Goal: Task Accomplishment & Management: Use online tool/utility

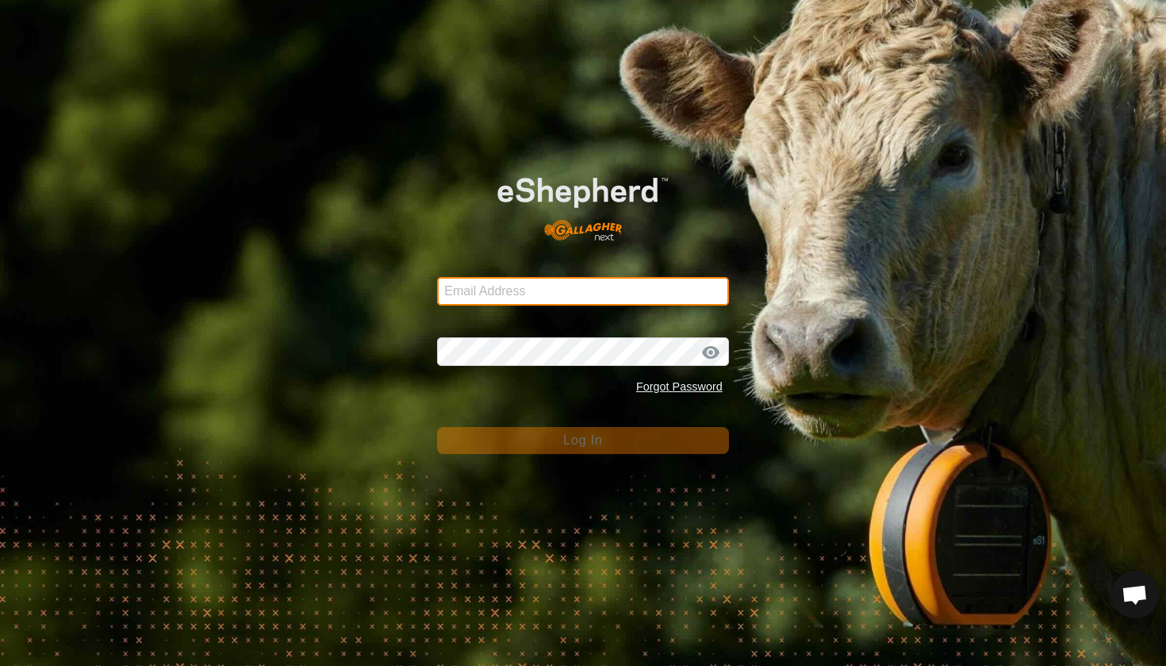
type input "[EMAIL_ADDRESS][DOMAIN_NAME]"
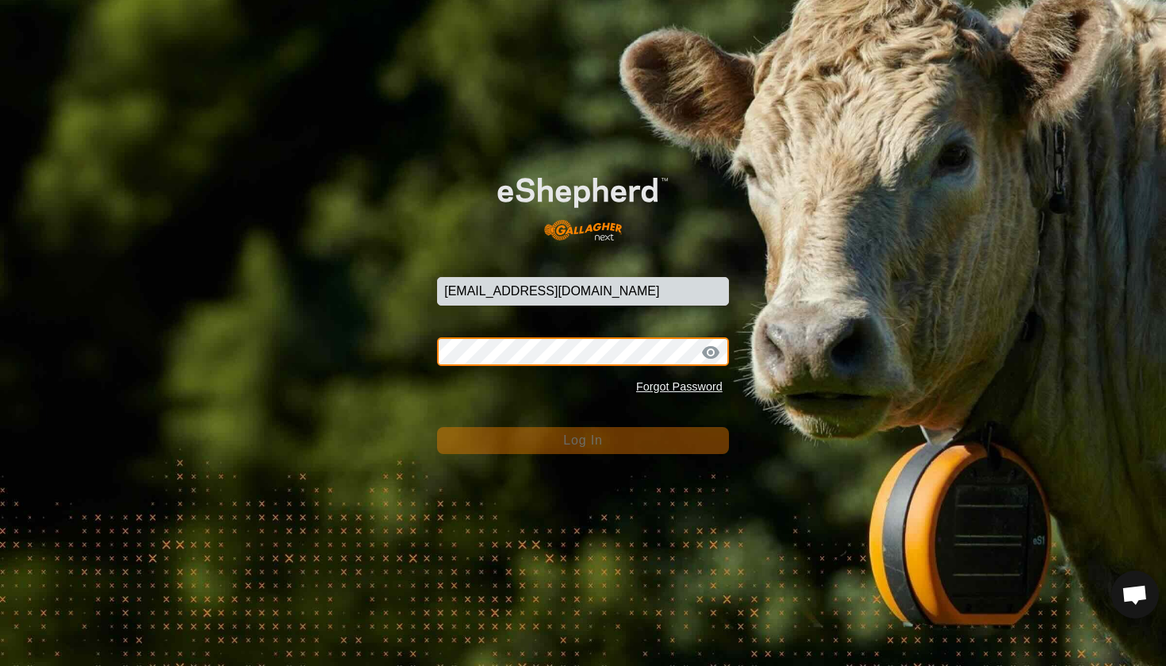
click at [583, 440] on button "Log In" at bounding box center [583, 440] width 292 height 27
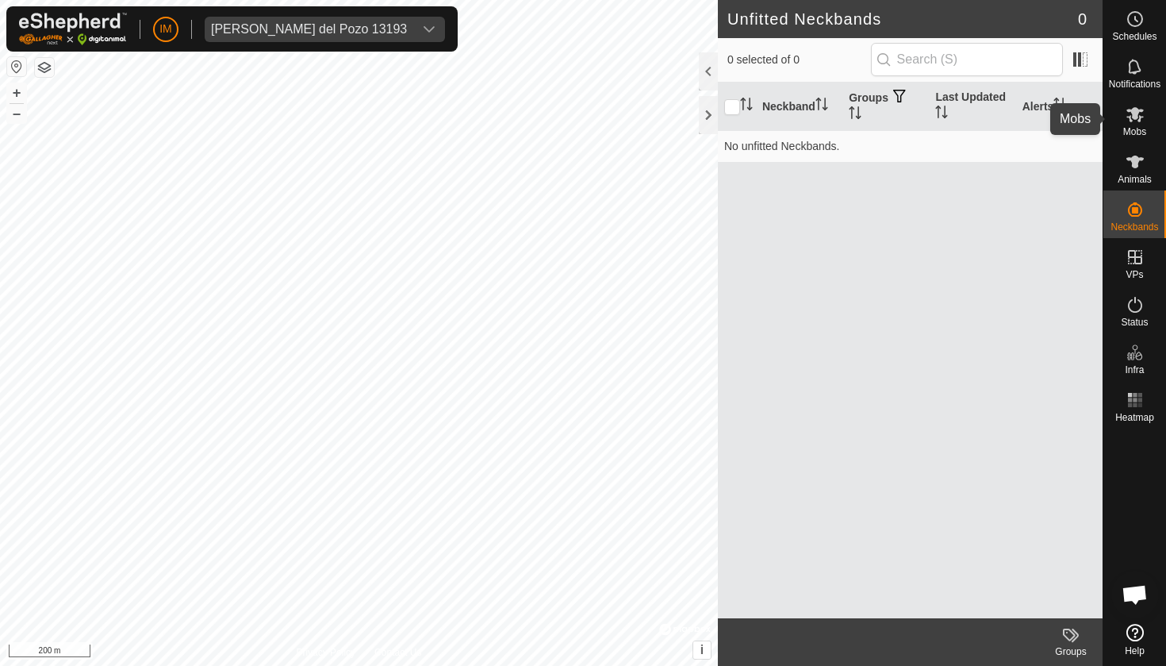
click at [1137, 117] on icon at bounding box center [1135, 114] width 17 height 15
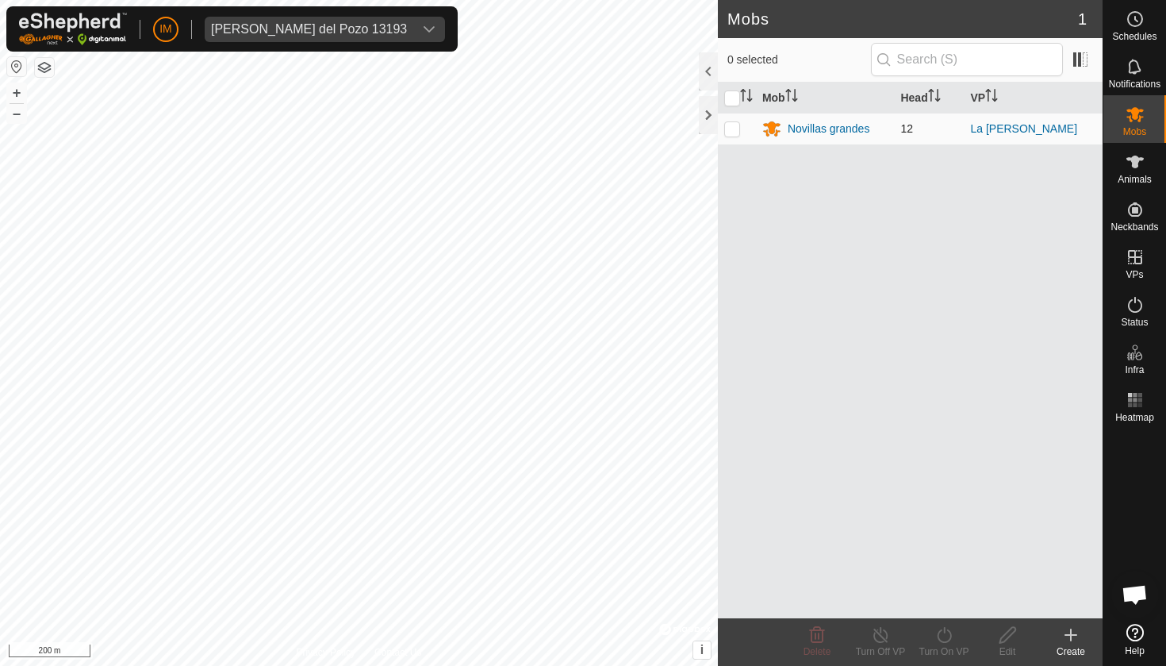
click at [732, 131] on p-checkbox at bounding box center [732, 128] width 16 height 13
checkbox input "true"
click at [953, 644] on div "Turn On VP" at bounding box center [943, 651] width 63 height 14
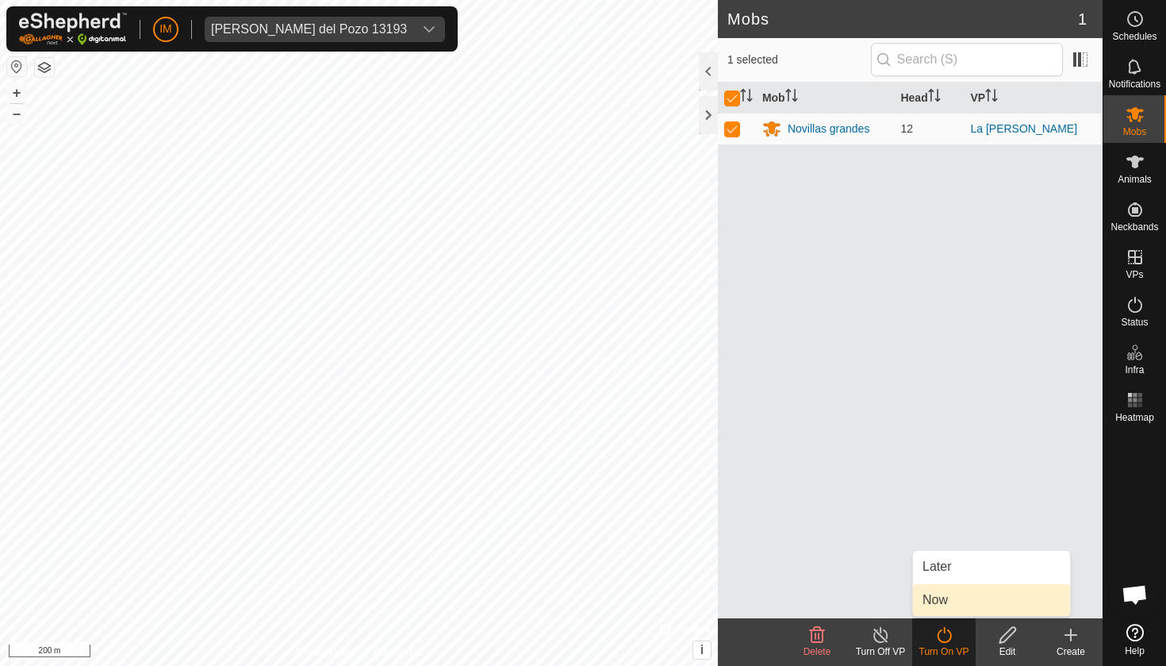
click at [979, 597] on link "Now" at bounding box center [991, 600] width 157 height 32
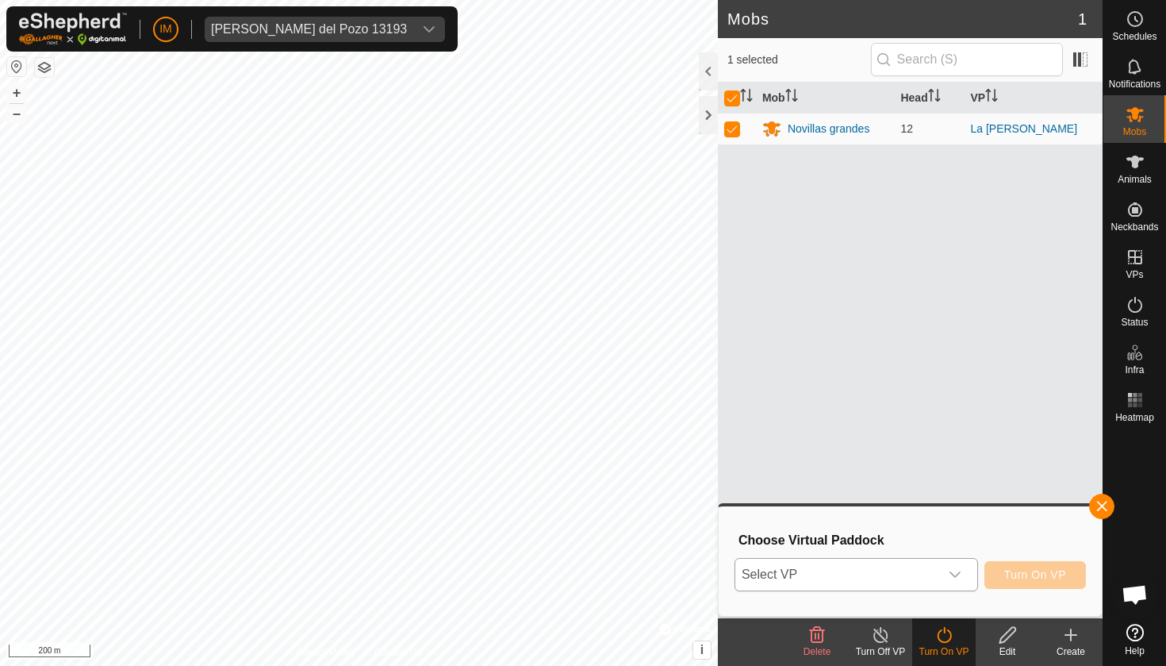
click at [945, 566] on div "dropdown trigger" at bounding box center [955, 575] width 32 height 32
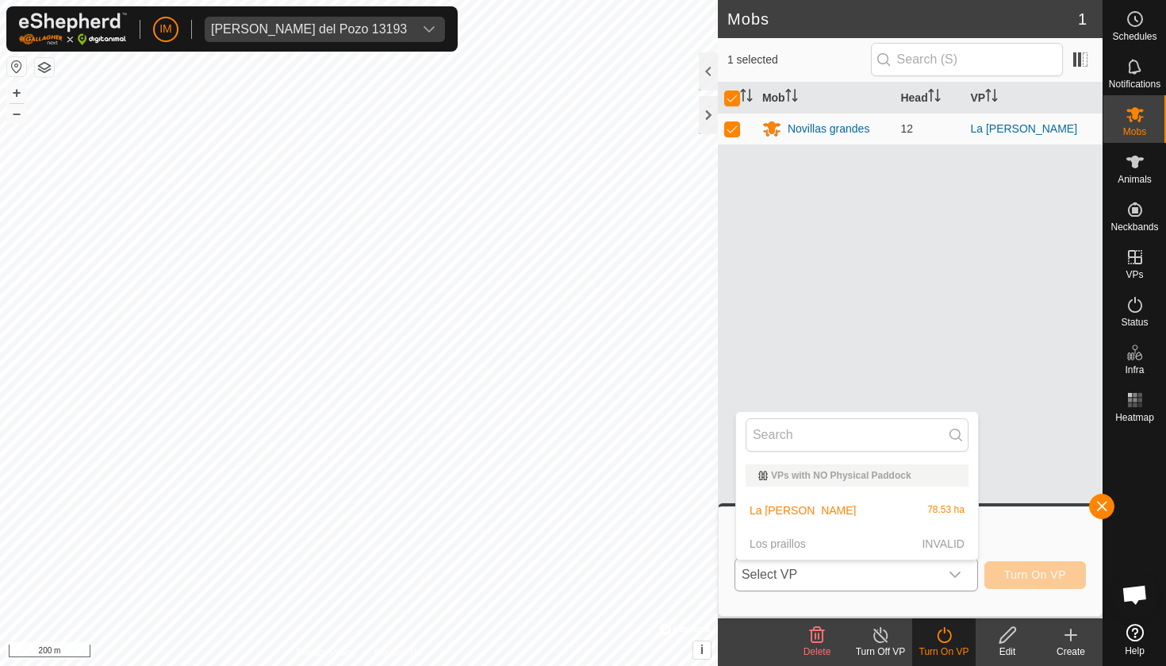
click at [804, 545] on p-selectitem "Los praillos INVALID" at bounding box center [857, 544] width 242 height 32
click at [785, 542] on p-selectitem "Los praillos INVALID" at bounding box center [857, 544] width 242 height 32
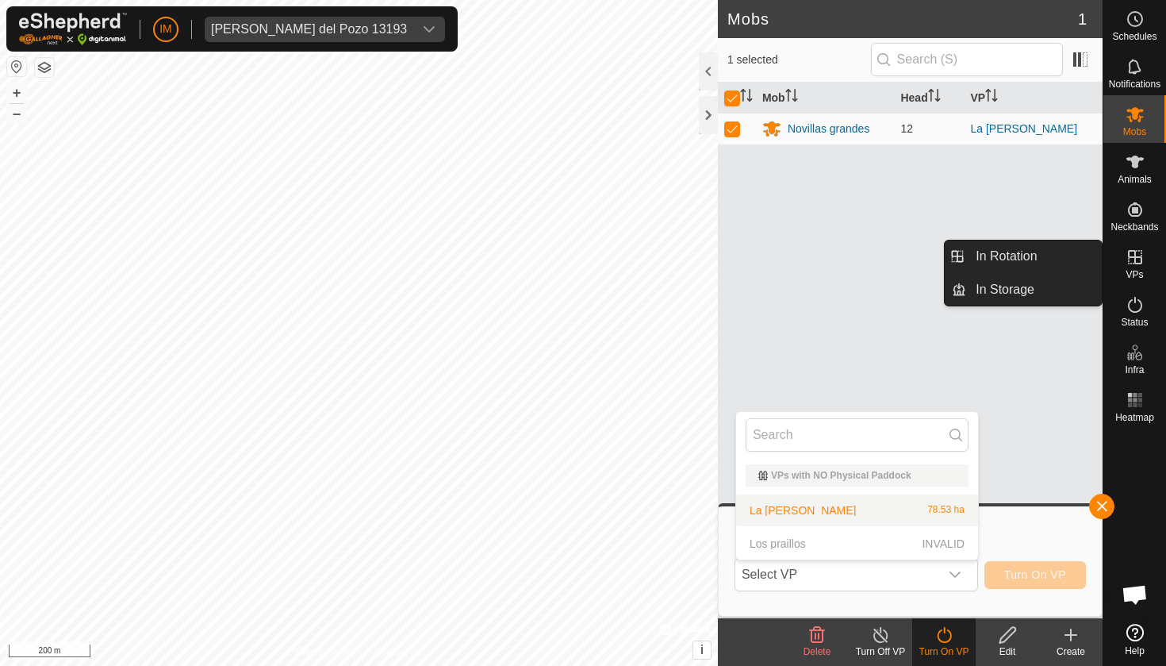
click at [1140, 259] on icon at bounding box center [1135, 257] width 19 height 19
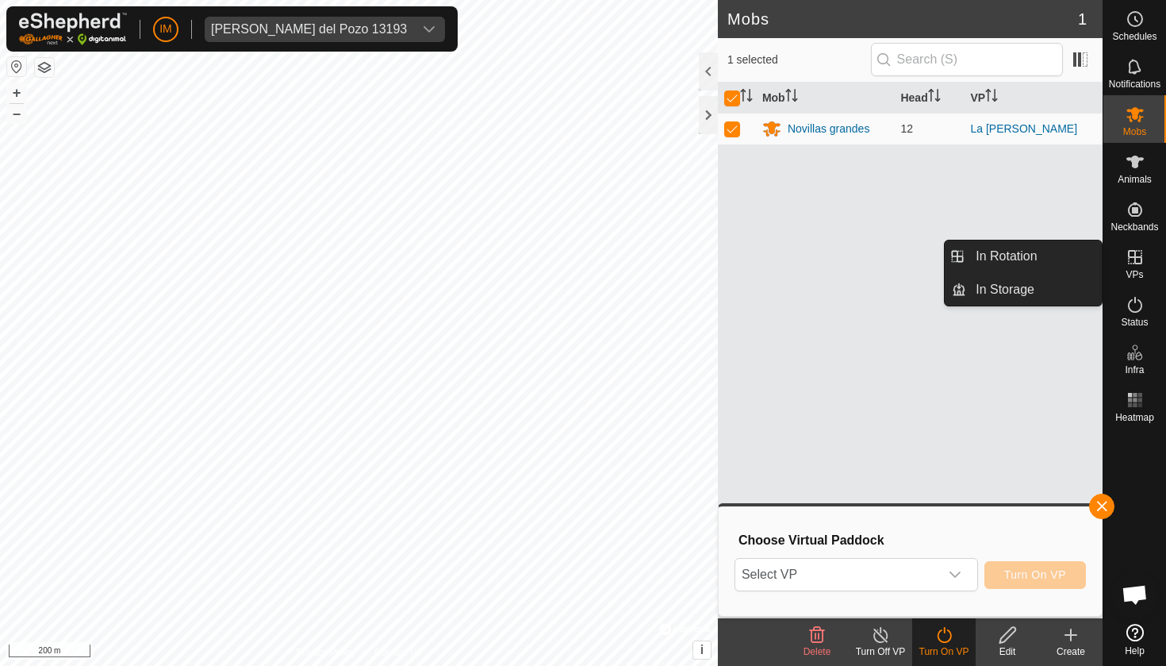
click at [1123, 259] on es-virtualpaddocks-svg-icon at bounding box center [1135, 256] width 29 height 25
click at [1037, 287] on link "In Storage" at bounding box center [1034, 290] width 136 height 32
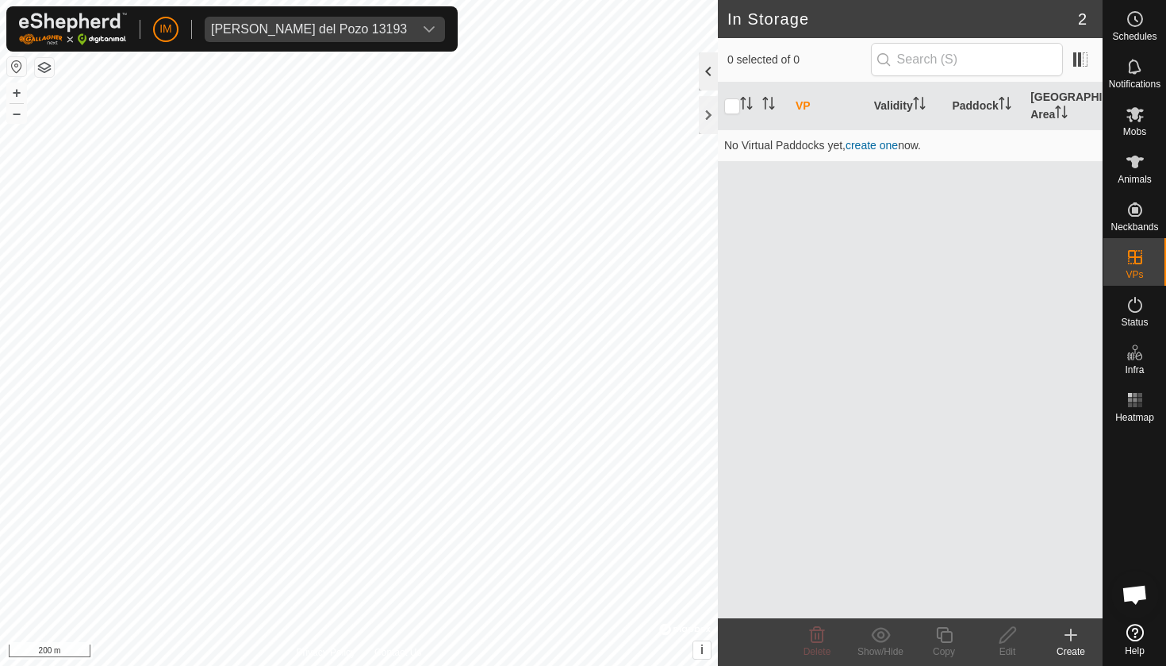
click at [709, 71] on div at bounding box center [708, 71] width 19 height 38
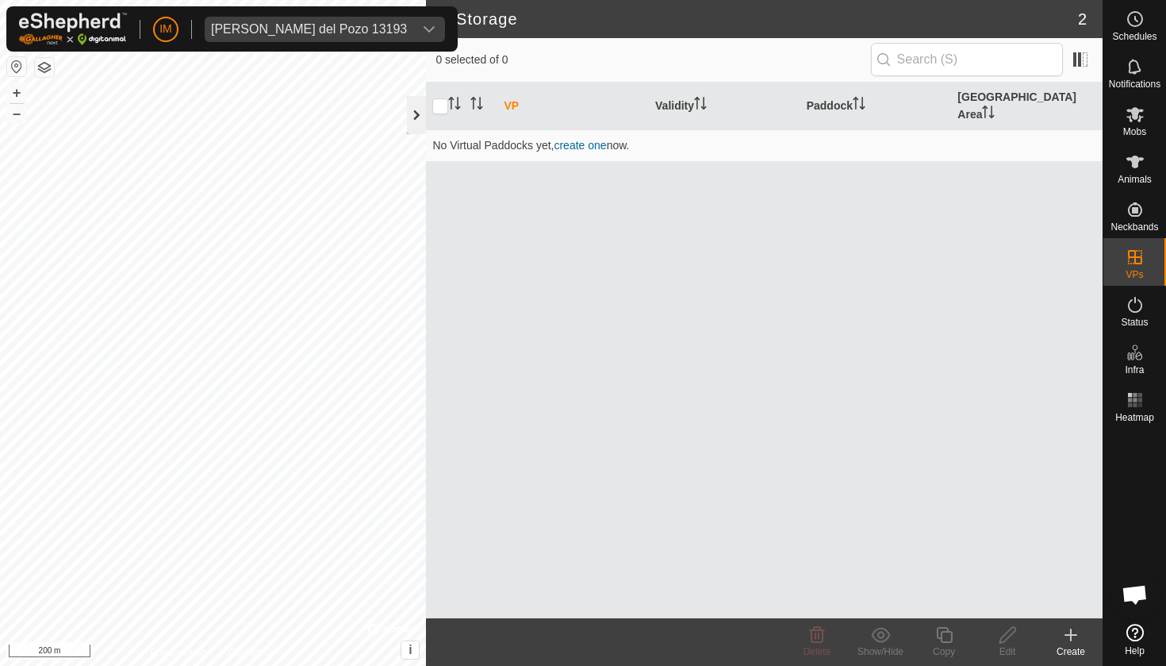
click at [418, 104] on div at bounding box center [416, 115] width 19 height 38
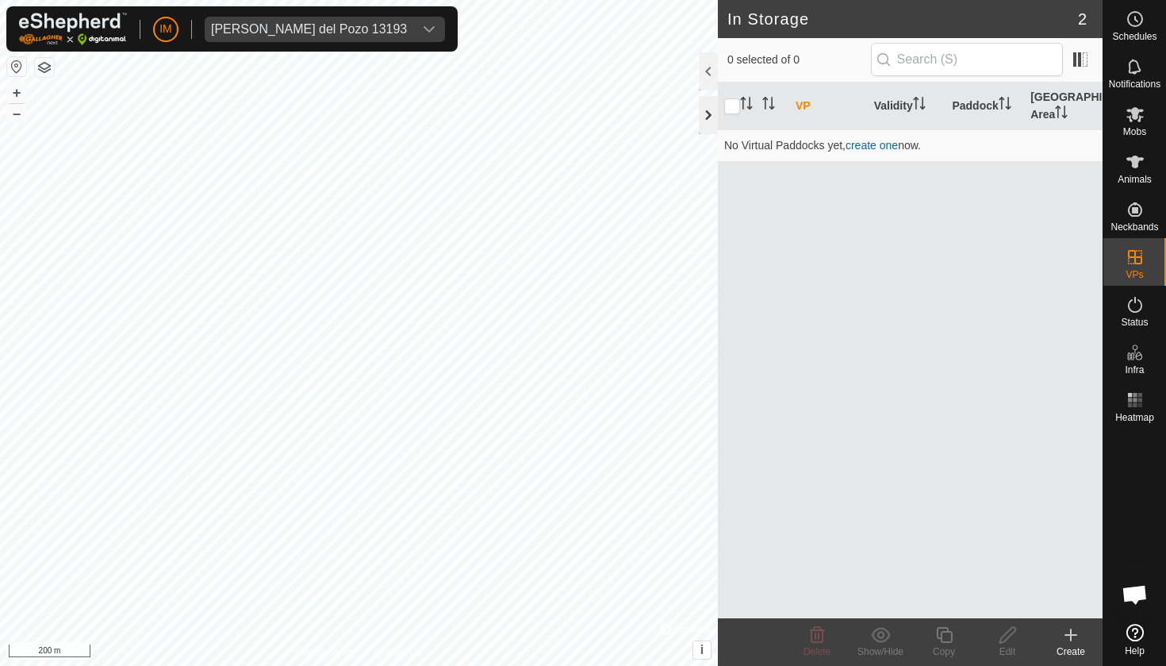
click at [709, 107] on div at bounding box center [708, 115] width 19 height 38
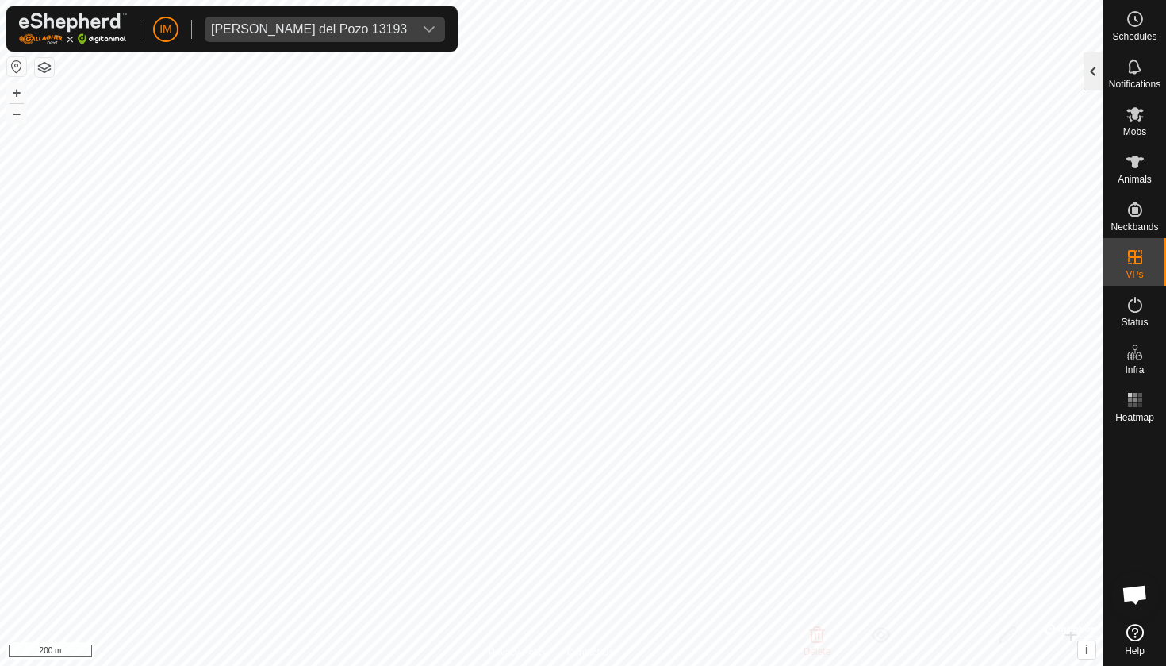
click at [1093, 56] on div at bounding box center [1093, 71] width 19 height 38
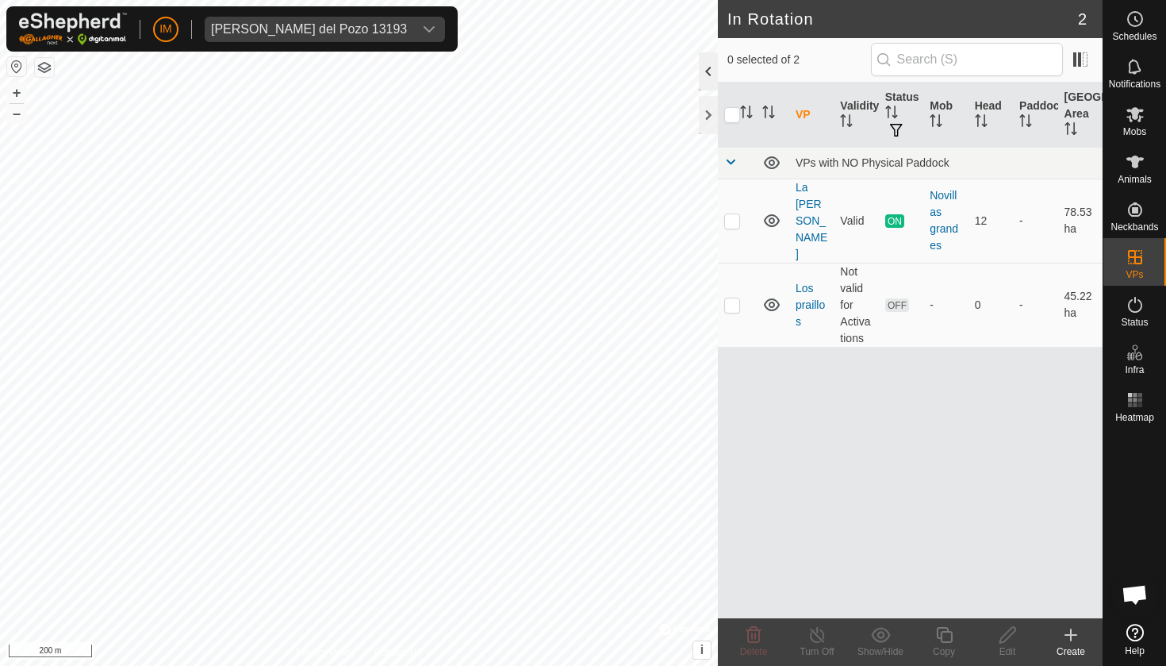
click at [708, 69] on div at bounding box center [708, 71] width 19 height 38
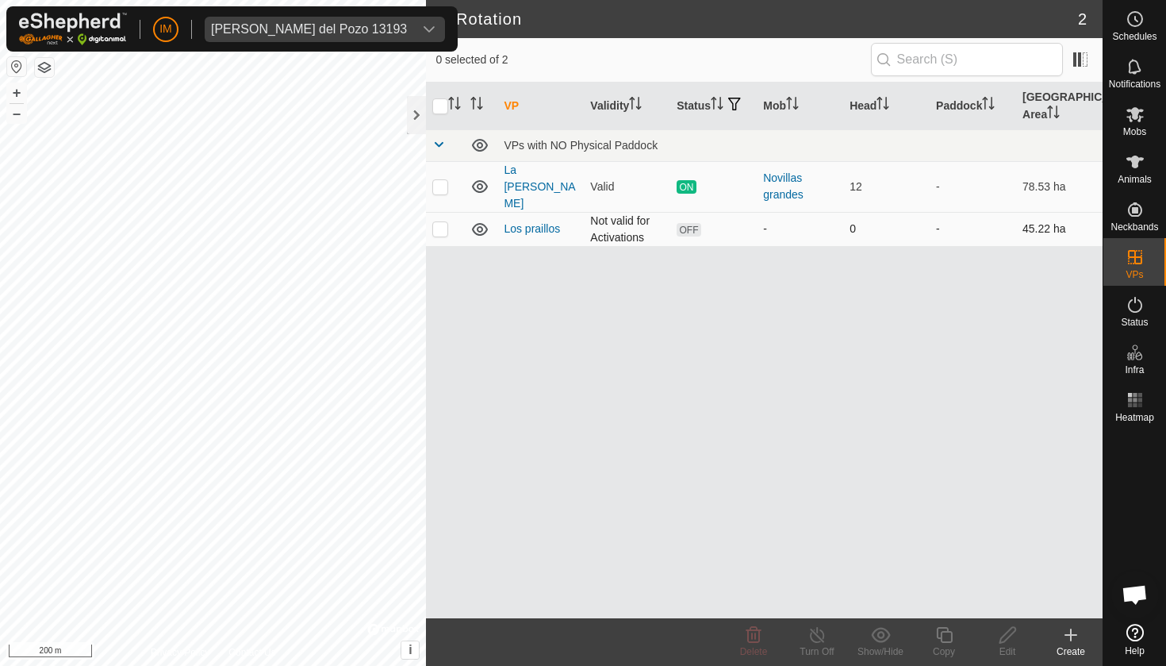
drag, startPoint x: 591, startPoint y: 202, endPoint x: 651, endPoint y: 228, distance: 65.7
click at [651, 228] on td "Not valid for Activations" at bounding box center [627, 229] width 86 height 34
click at [419, 110] on div at bounding box center [416, 115] width 19 height 38
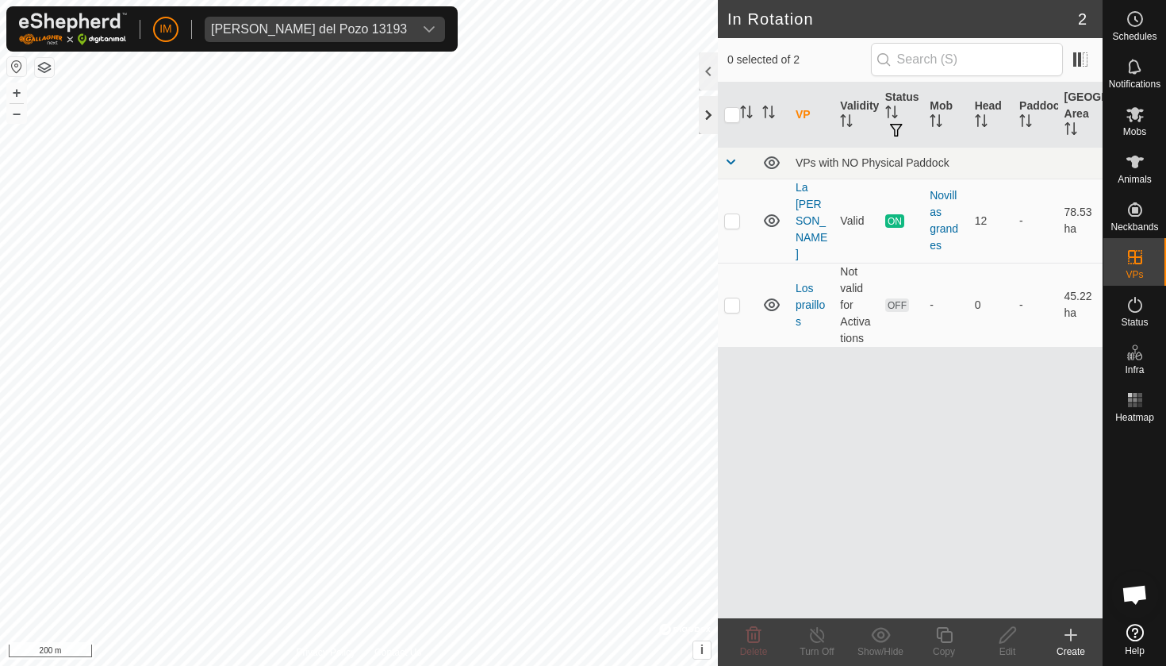
click at [709, 113] on div at bounding box center [708, 115] width 19 height 38
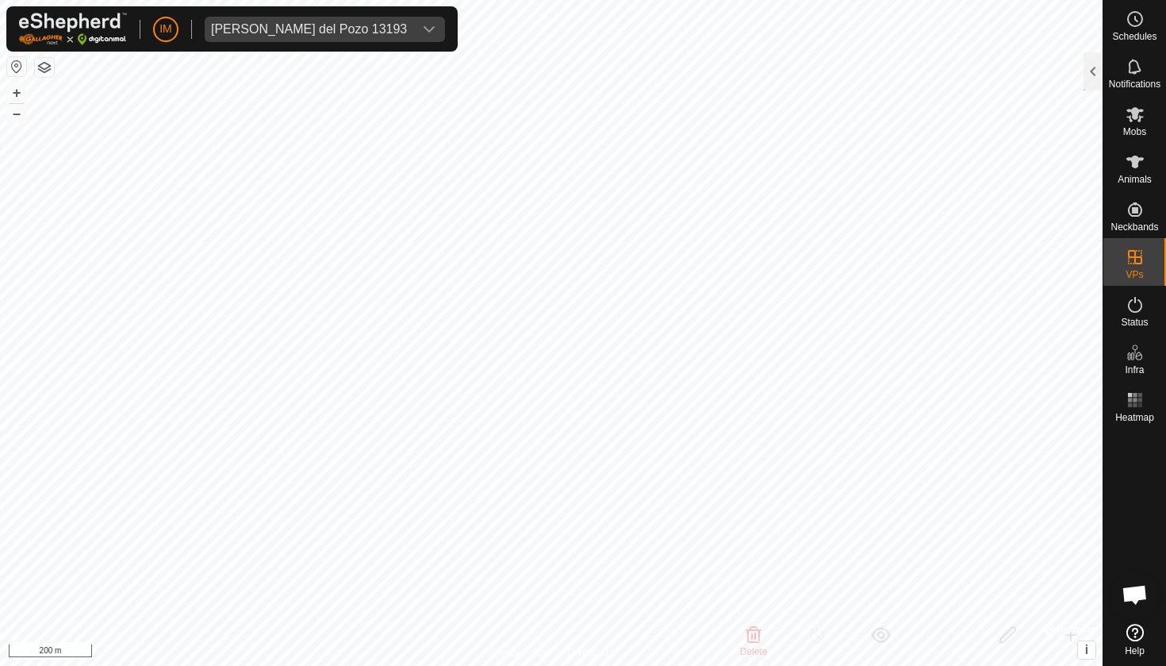
checkbox input "true"
click at [1094, 63] on div at bounding box center [1093, 71] width 19 height 38
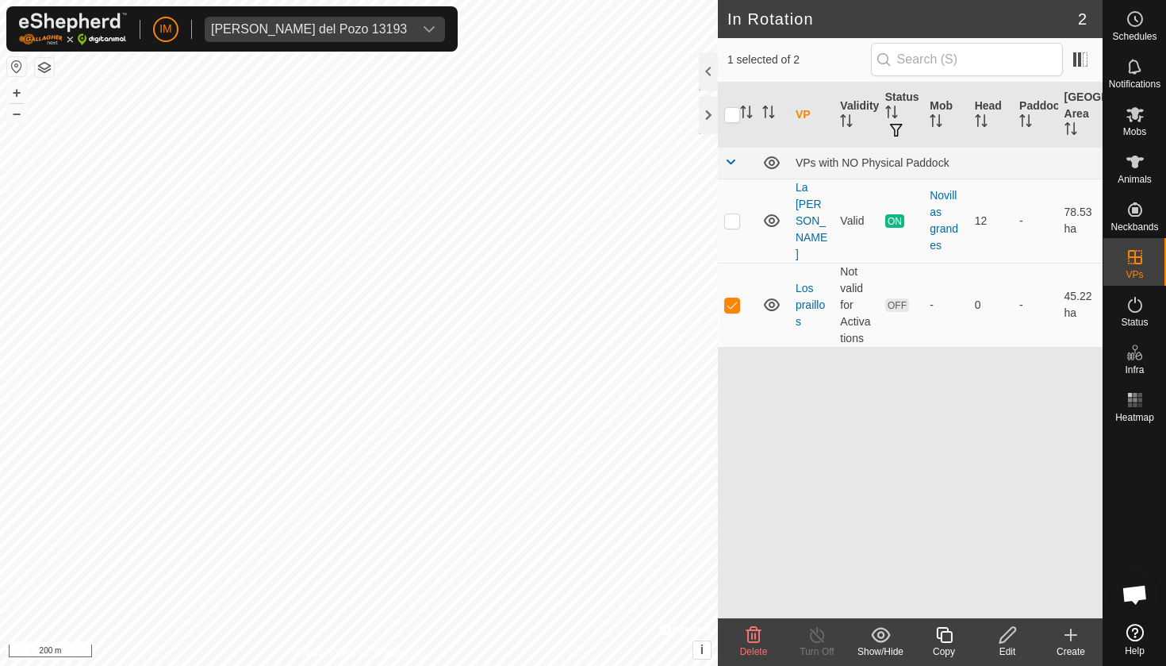
click at [1008, 647] on div "Edit" at bounding box center [1007, 651] width 63 height 14
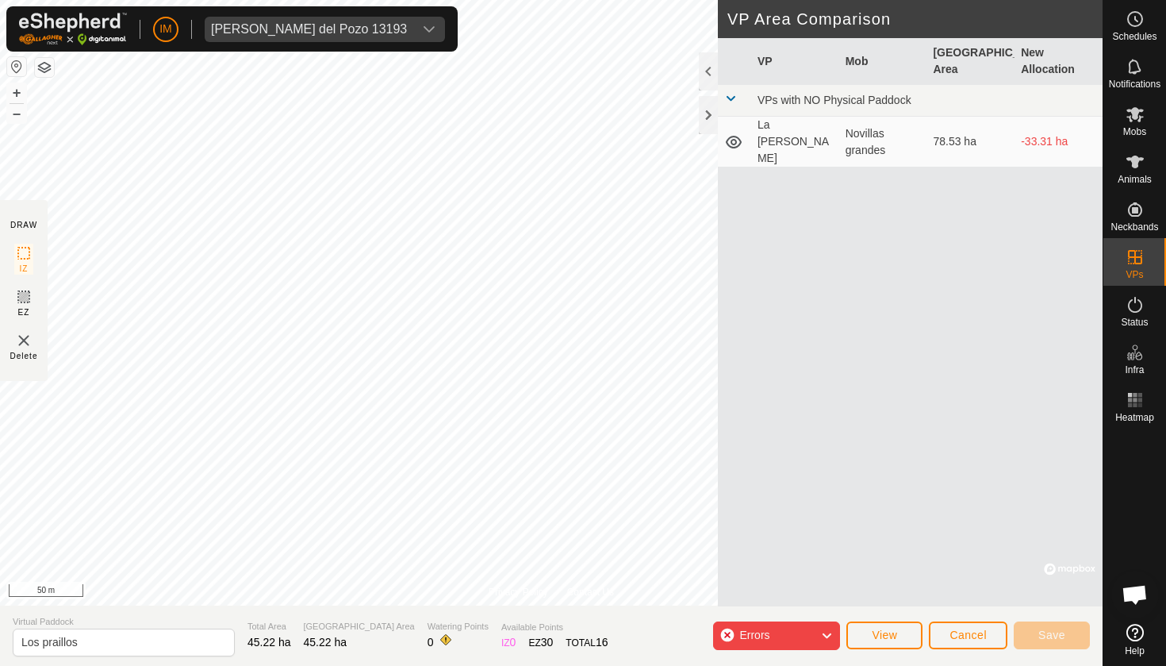
click at [761, 627] on span "Errors" at bounding box center [760, 635] width 43 height 21
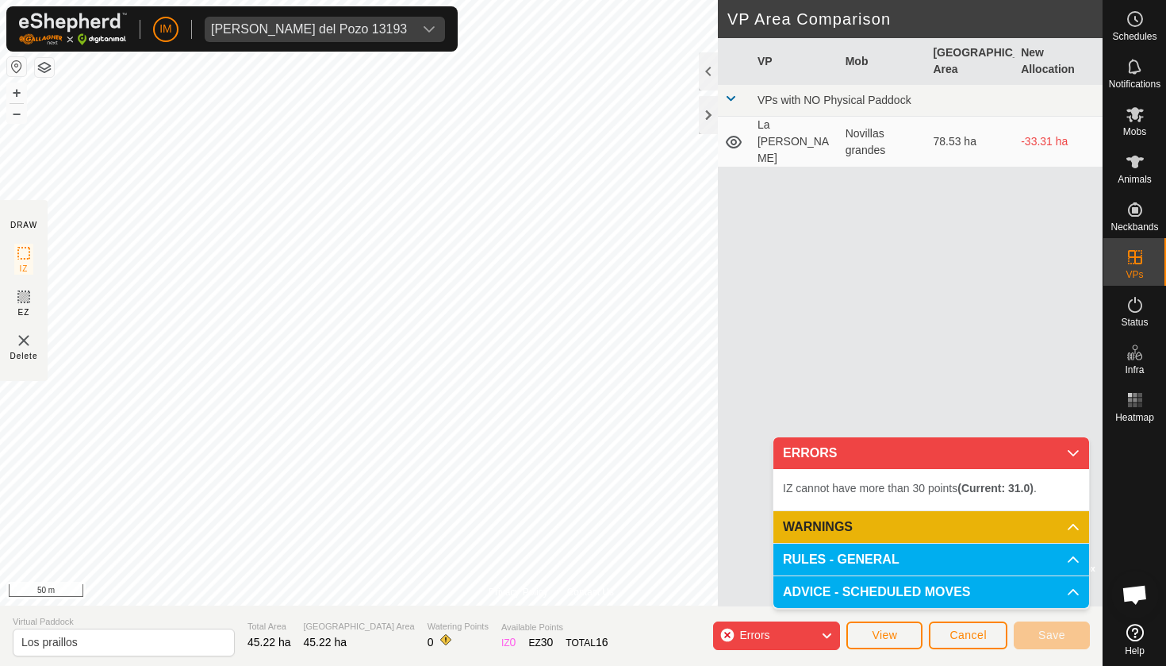
click at [1073, 450] on p-accordion-header "ERRORS" at bounding box center [932, 453] width 316 height 32
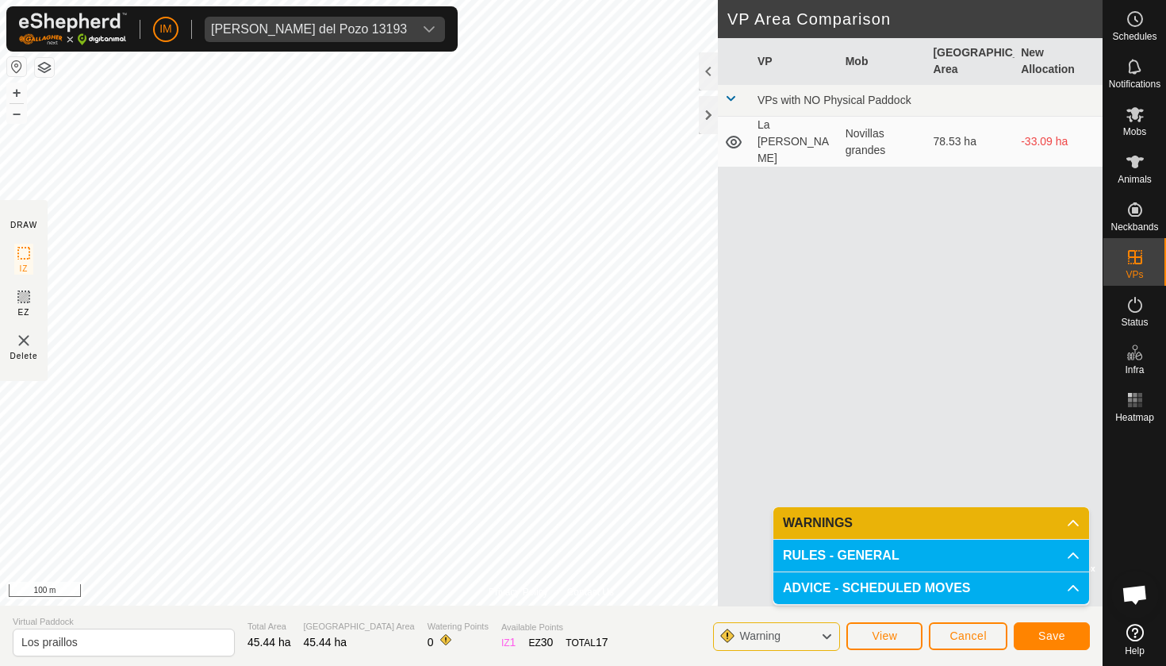
click at [962, 630] on span "Cancel" at bounding box center [968, 635] width 37 height 13
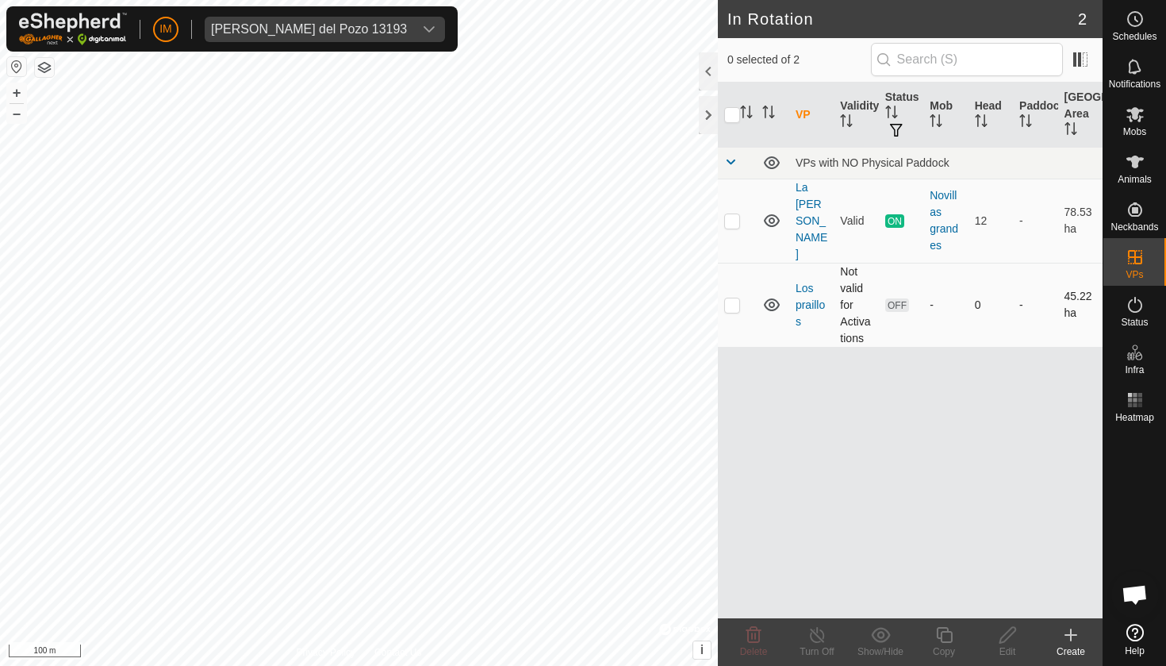
click at [735, 298] on p-checkbox at bounding box center [732, 304] width 16 height 13
checkbox input "true"
click at [1011, 634] on icon at bounding box center [1008, 635] width 16 height 16
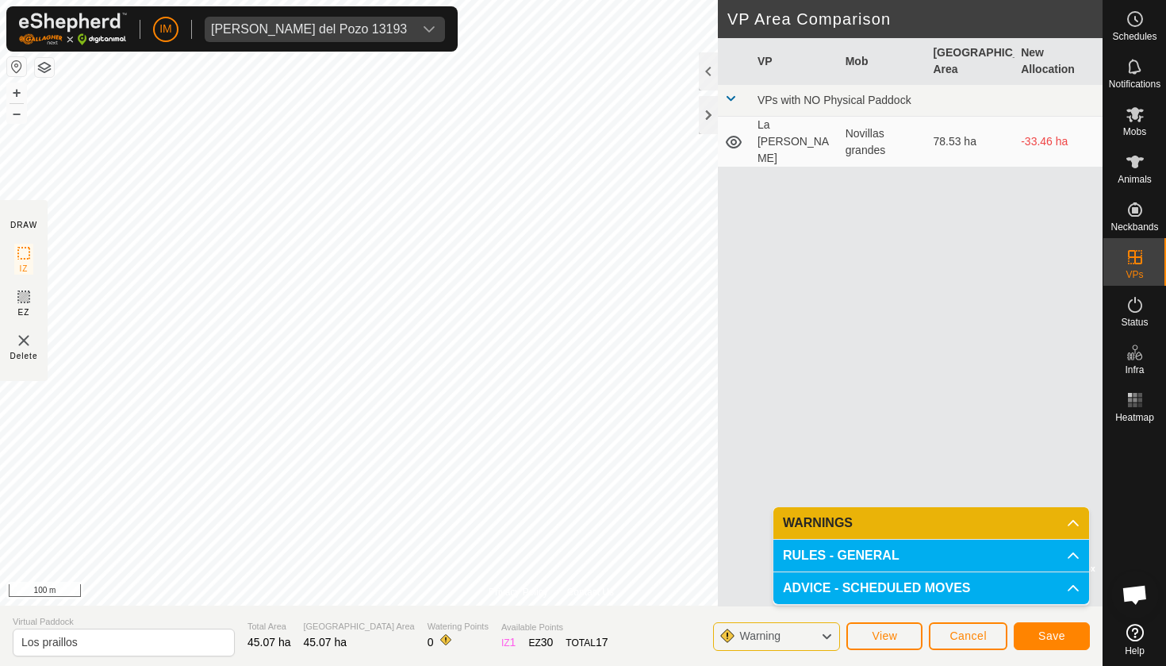
click at [1036, 634] on button "Save" at bounding box center [1052, 636] width 76 height 28
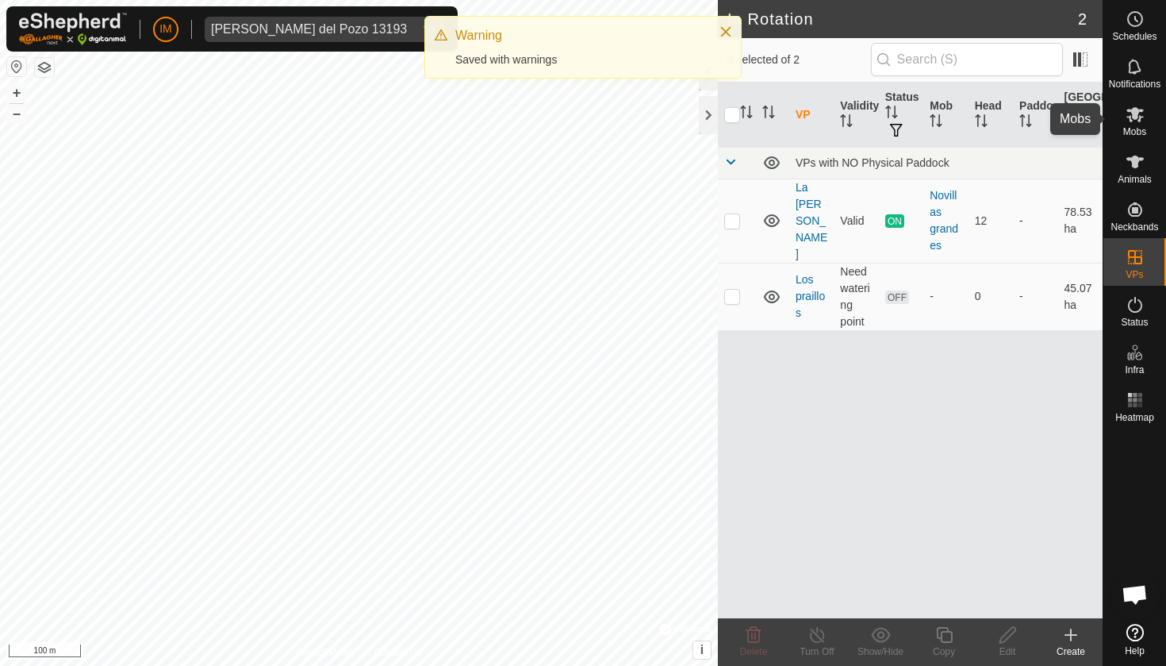
click at [1146, 127] on span "Mobs" at bounding box center [1134, 132] width 23 height 10
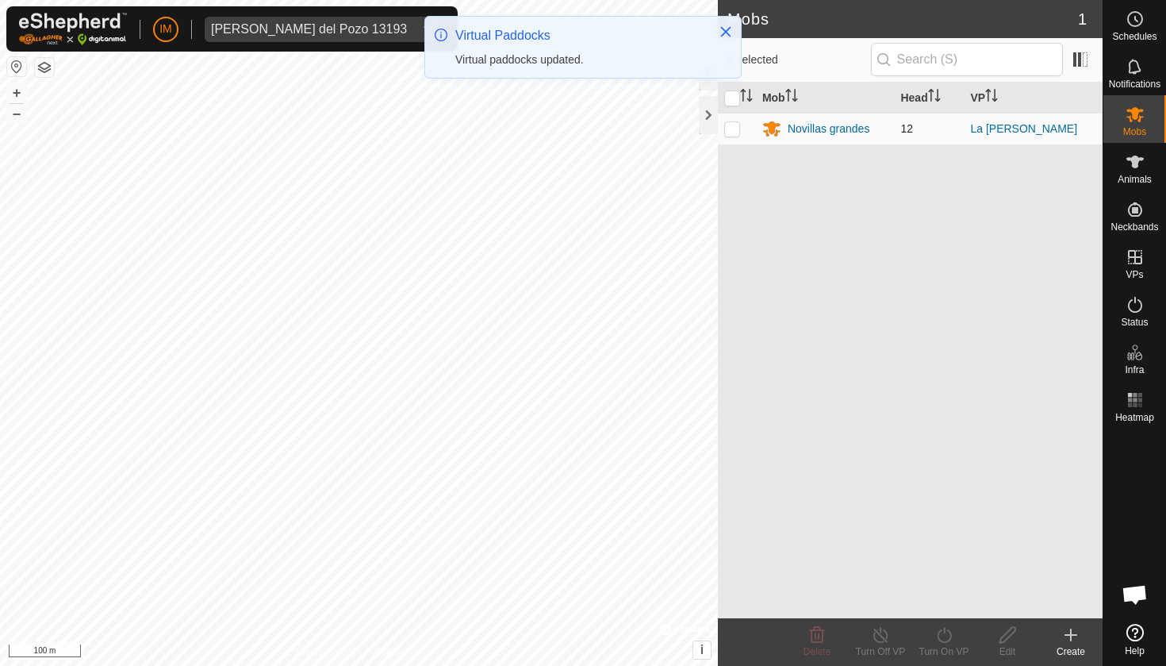
click at [724, 130] on p-checkbox at bounding box center [732, 128] width 16 height 13
checkbox input "true"
click at [943, 646] on div "Turn On VP" at bounding box center [943, 651] width 63 height 14
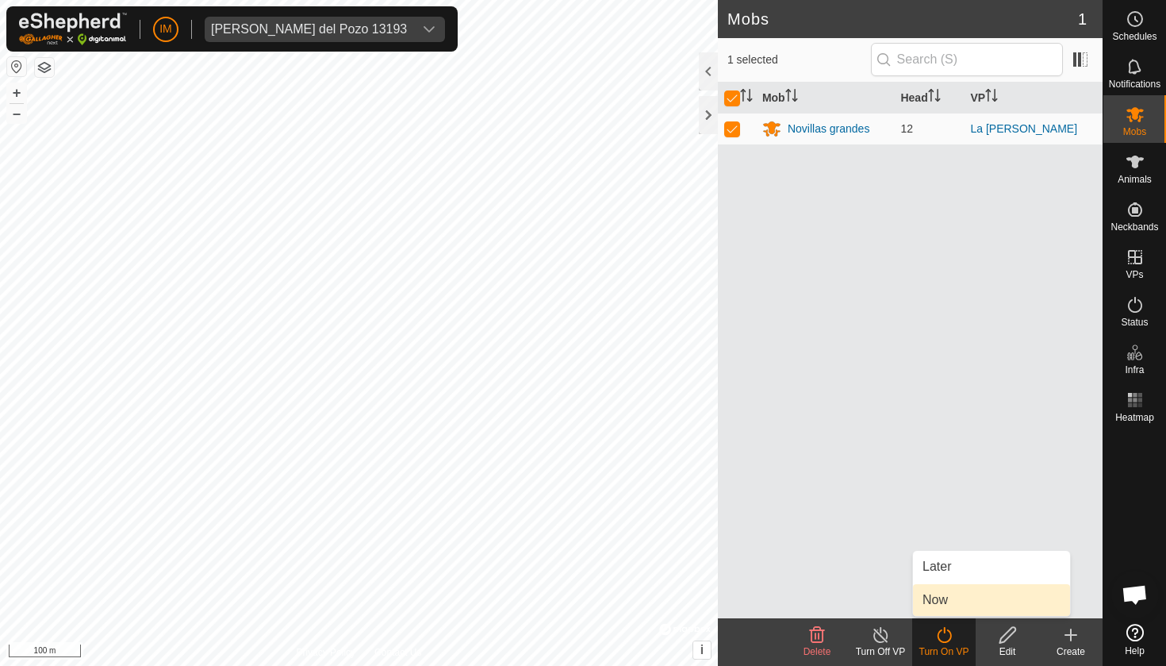
click at [959, 595] on link "Now" at bounding box center [991, 600] width 157 height 32
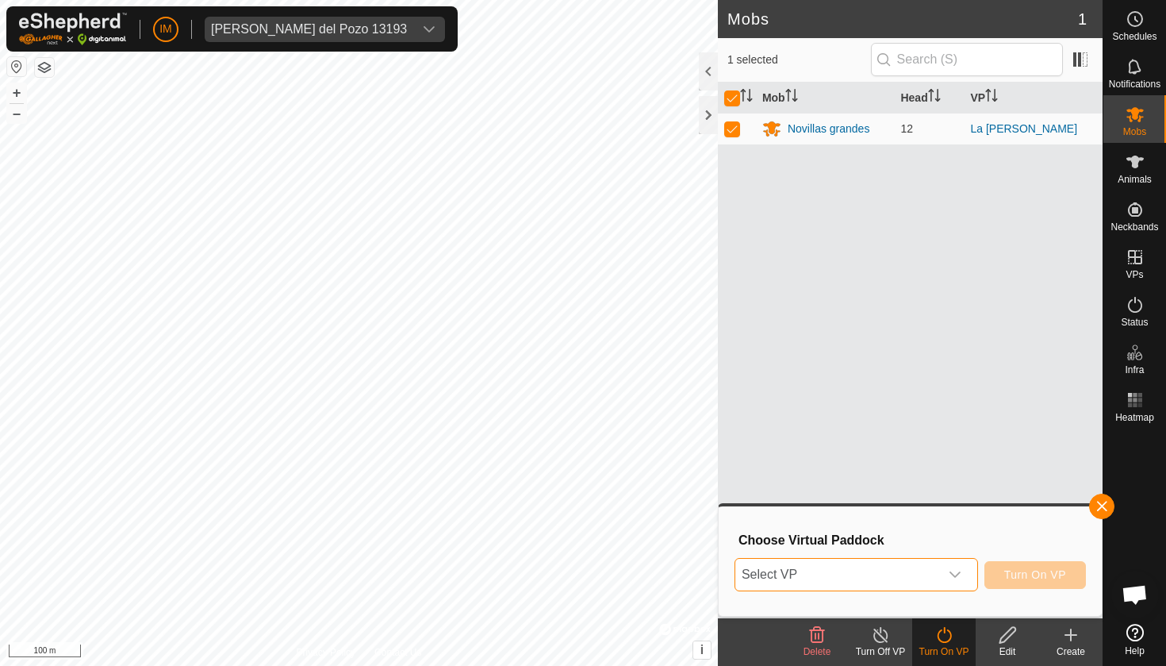
click at [890, 574] on span "Select VP" at bounding box center [837, 575] width 204 height 32
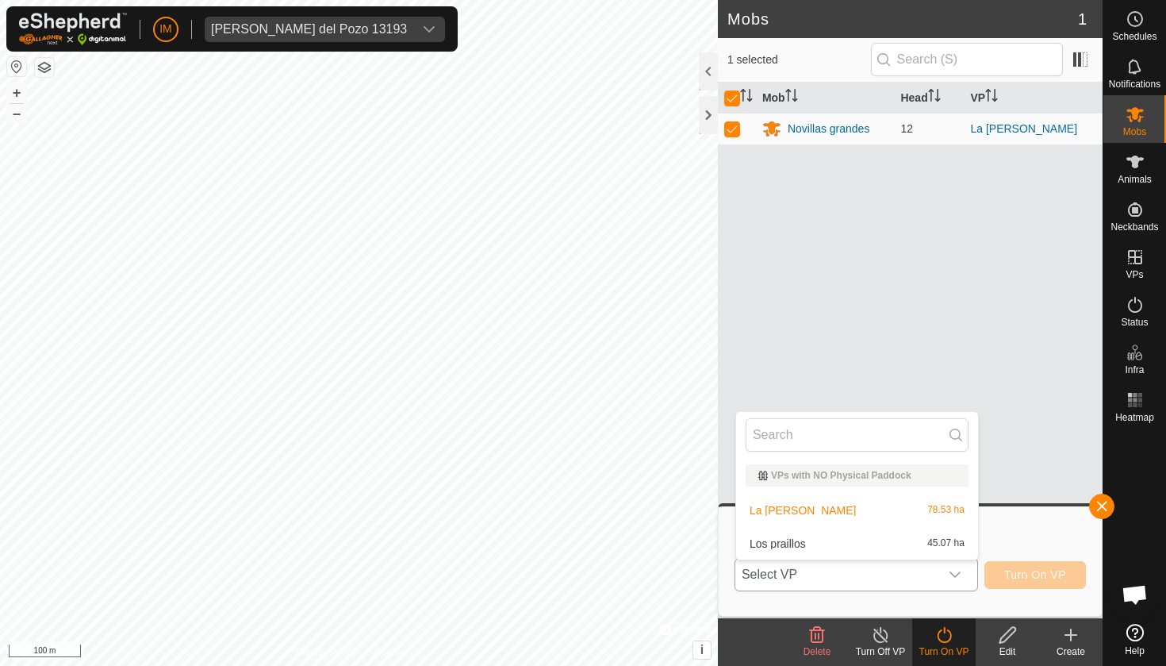
click at [862, 543] on li "Los praillos 45.07 ha" at bounding box center [857, 544] width 242 height 32
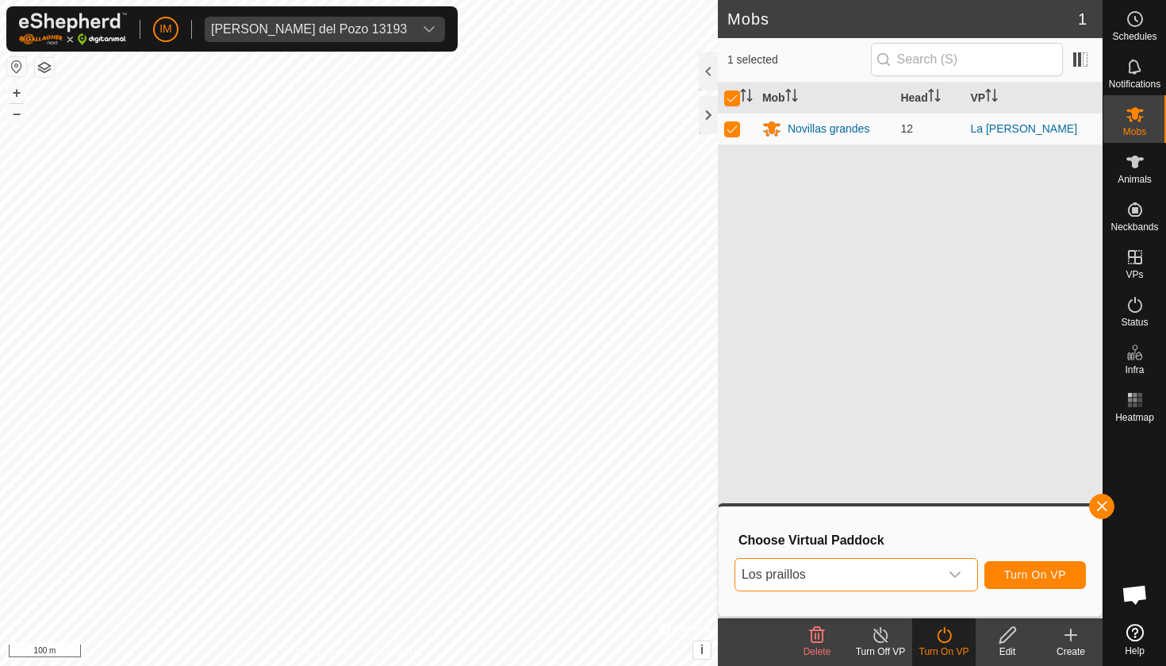
click at [1008, 579] on span "Turn On VP" at bounding box center [1035, 574] width 62 height 13
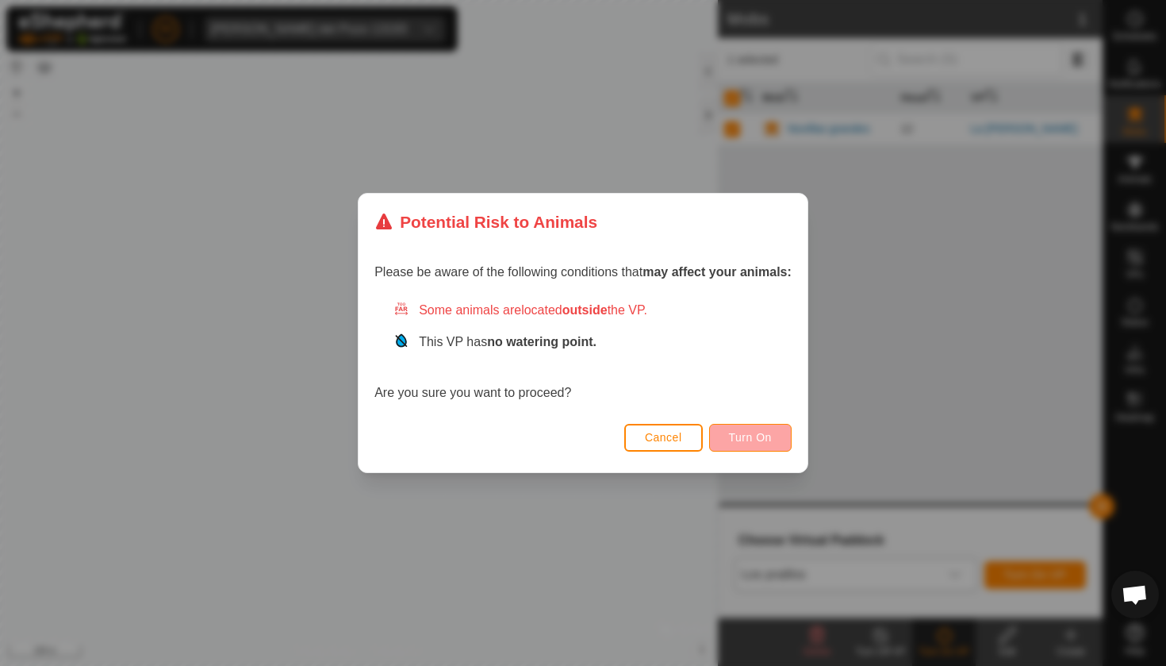
click at [755, 440] on span "Turn On" at bounding box center [750, 437] width 43 height 13
